Goal: Task Accomplishment & Management: Use online tool/utility

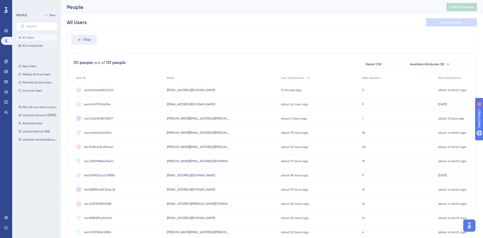
click at [99, 90] on span "recb5Qxxe26KsD3JO" at bounding box center [99, 90] width 30 height 4
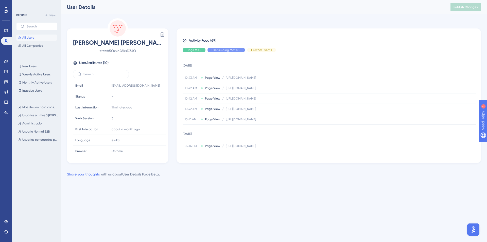
click at [33, 38] on span "All Users" at bounding box center [28, 38] width 12 height 4
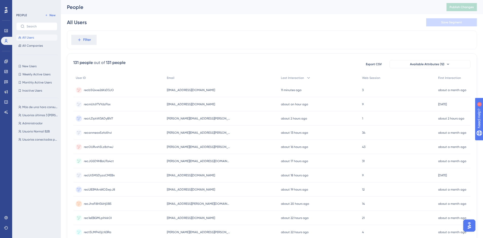
click at [101, 104] on span "recmUtsYTVYdzFlsx" at bounding box center [97, 104] width 27 height 4
click at [101, 120] on span "recrLDpkW3ADyBlV7" at bounding box center [98, 118] width 29 height 4
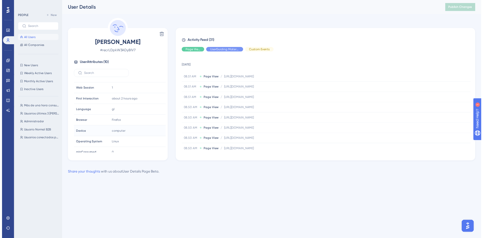
scroll to position [35, 0]
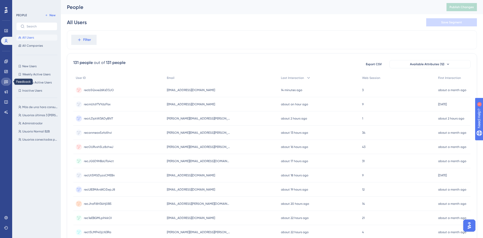
click at [8, 83] on icon at bounding box center [6, 81] width 4 height 3
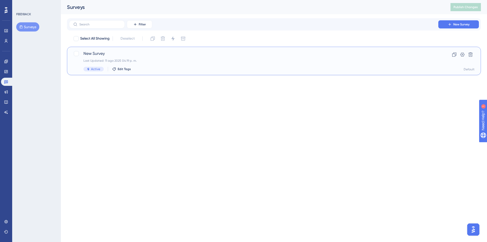
click at [135, 56] on span "New Survey" at bounding box center [253, 54] width 341 height 6
click at [142, 63] on div "New Survey Last Updated: 11 ago 2025 04:19 p. m. Active Edit Tags" at bounding box center [253, 61] width 341 height 21
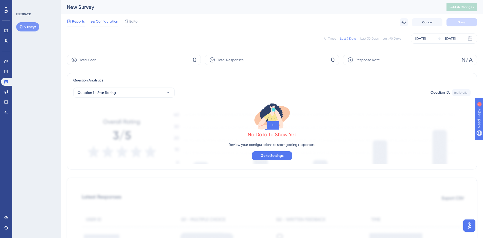
click at [101, 24] on span "Configuration" at bounding box center [107, 21] width 22 height 6
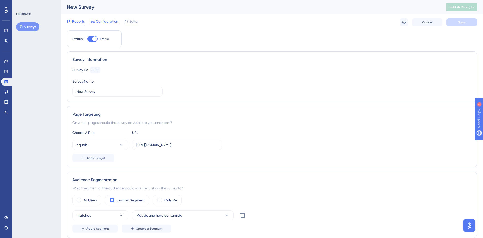
click at [80, 21] on span "Reports" at bounding box center [78, 21] width 13 height 6
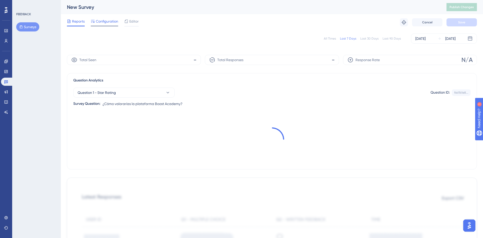
click at [98, 22] on span "Configuration" at bounding box center [107, 21] width 22 height 6
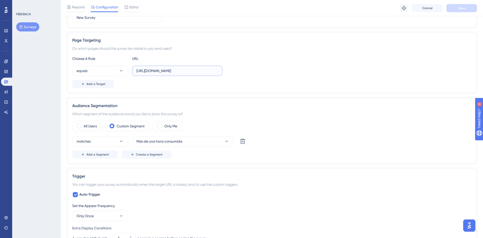
scroll to position [0, 33]
drag, startPoint x: 142, startPoint y: 70, endPoint x: 245, endPoint y: 67, distance: 103.6
click at [245, 67] on div "equals [URL][DOMAIN_NAME]" at bounding box center [272, 71] width 400 height 10
click at [140, 73] on input "[URL][DOMAIN_NAME]" at bounding box center [178, 71] width 82 height 6
drag, startPoint x: 218, startPoint y: 69, endPoint x: 232, endPoint y: 68, distance: 14.2
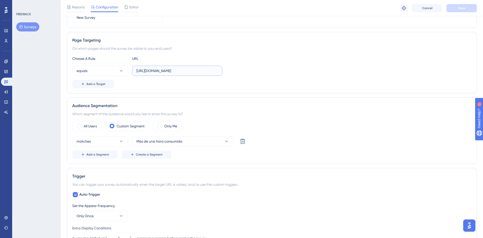
click at [232, 68] on div "equals [URL][DOMAIN_NAME]" at bounding box center [272, 71] width 400 height 10
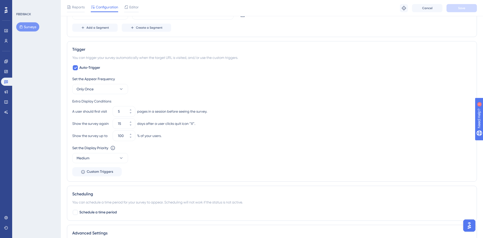
scroll to position [228, 0]
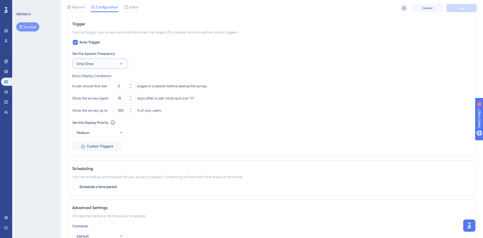
click at [110, 63] on button "Only Once" at bounding box center [100, 64] width 56 height 10
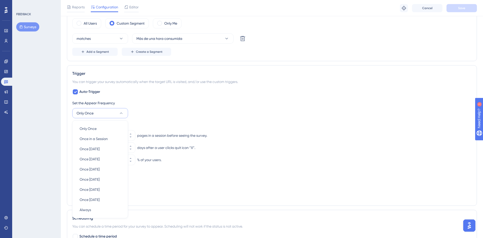
scroll to position [166, 0]
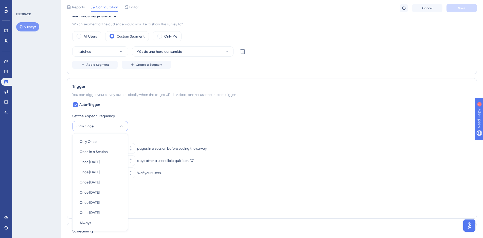
click at [259, 139] on div "Extra Display Conditions" at bounding box center [272, 138] width 400 height 6
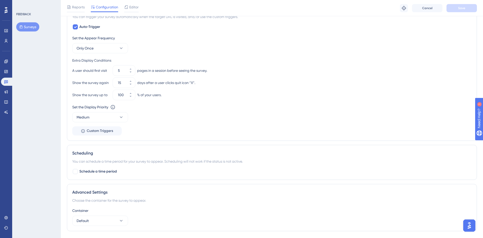
scroll to position [242, 0]
